Goal: Find specific page/section: Find specific page/section

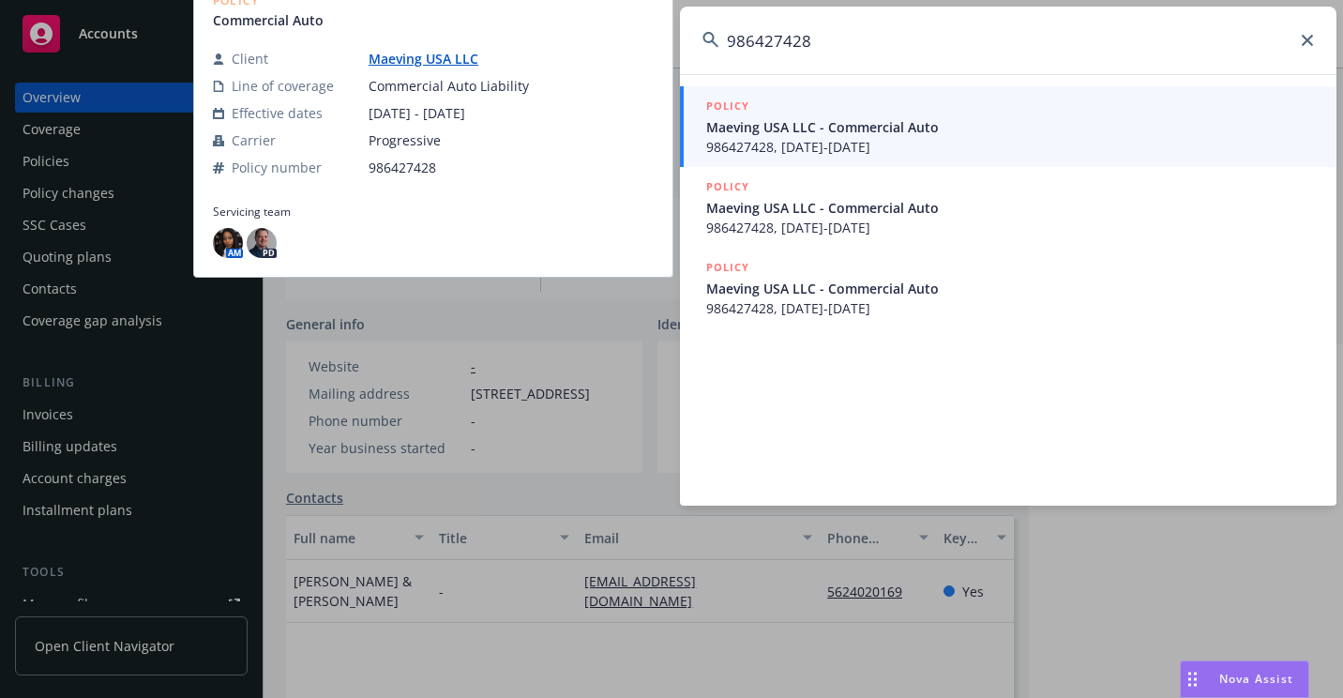
type input "986427428"
click at [846, 118] on span "Maeving USA LLC - Commercial Auto" at bounding box center [1010, 127] width 608 height 20
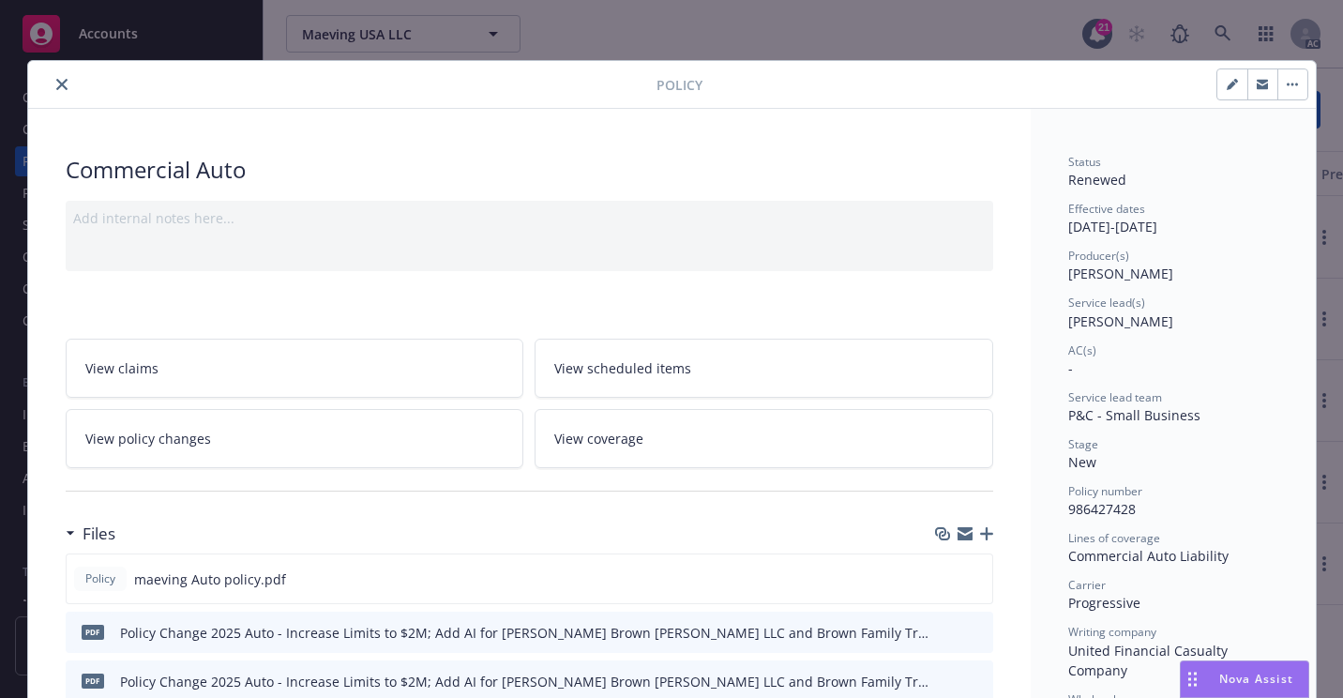
click at [56, 85] on icon "close" at bounding box center [61, 84] width 11 height 11
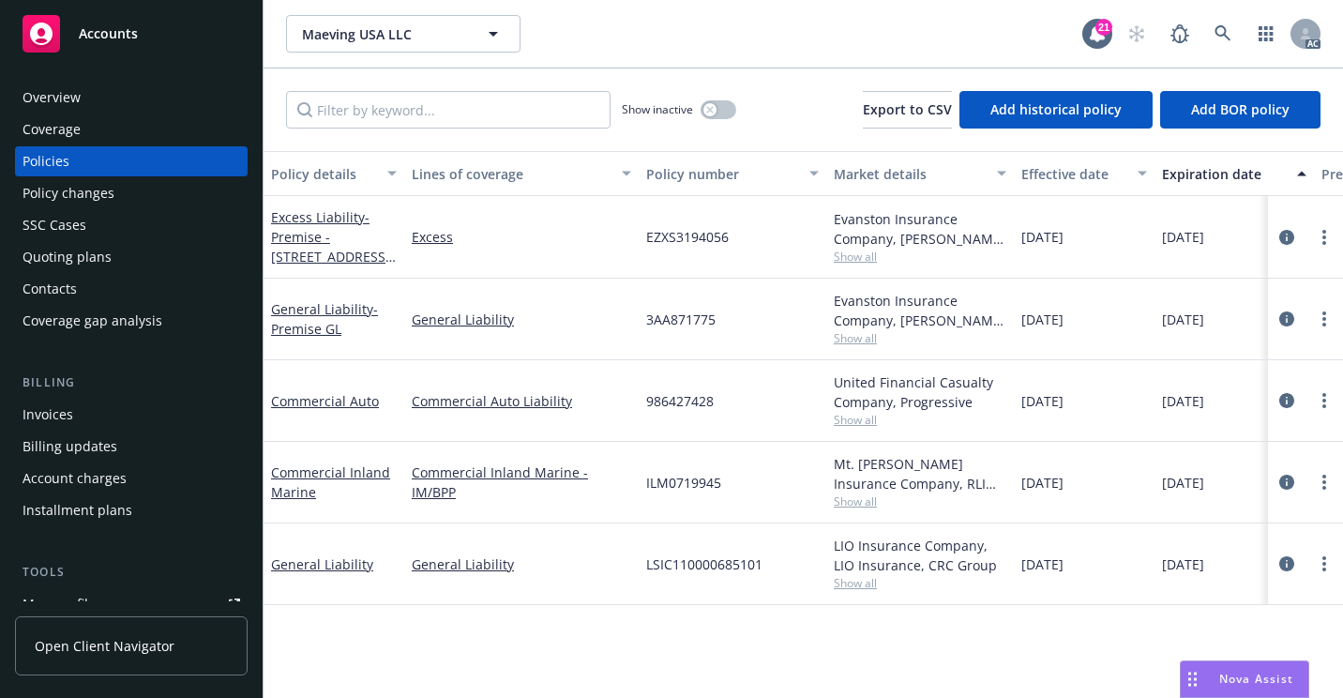
click at [822, 53] on div "Maeving USA LLC Maeving USA LLC 21 AC" at bounding box center [803, 34] width 1079 height 68
click at [128, 109] on div "Overview" at bounding box center [132, 98] width 218 height 30
